Goal: Find specific page/section: Find specific page/section

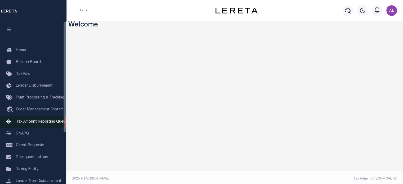
scroll to position [75, 0]
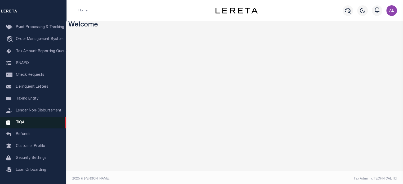
click at [30, 120] on link "TIQA" at bounding box center [33, 123] width 66 height 12
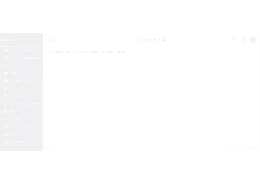
scroll to position [75, 0]
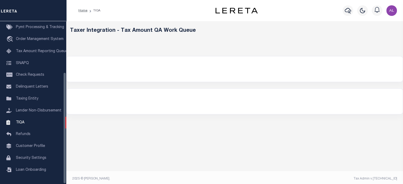
select select "200"
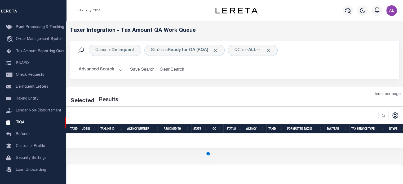
select select "200"
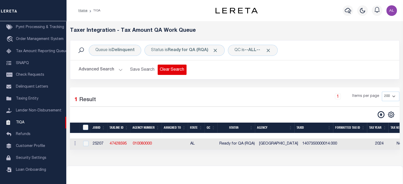
click at [165, 69] on button "Clear Search" at bounding box center [172, 70] width 29 height 10
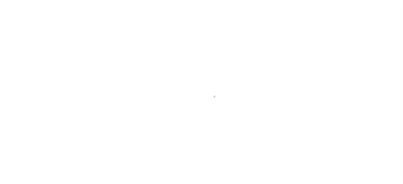
select select "200"
